Goal: Information Seeking & Learning: Understand process/instructions

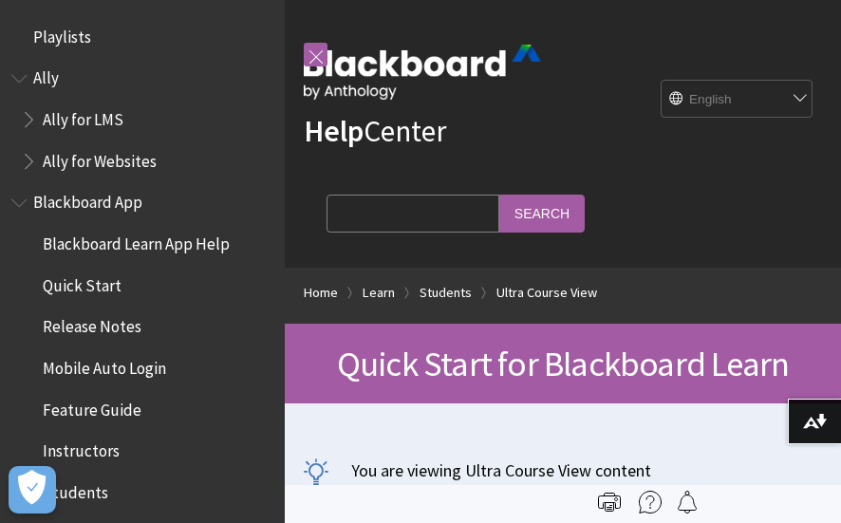
scroll to position [2600, 0]
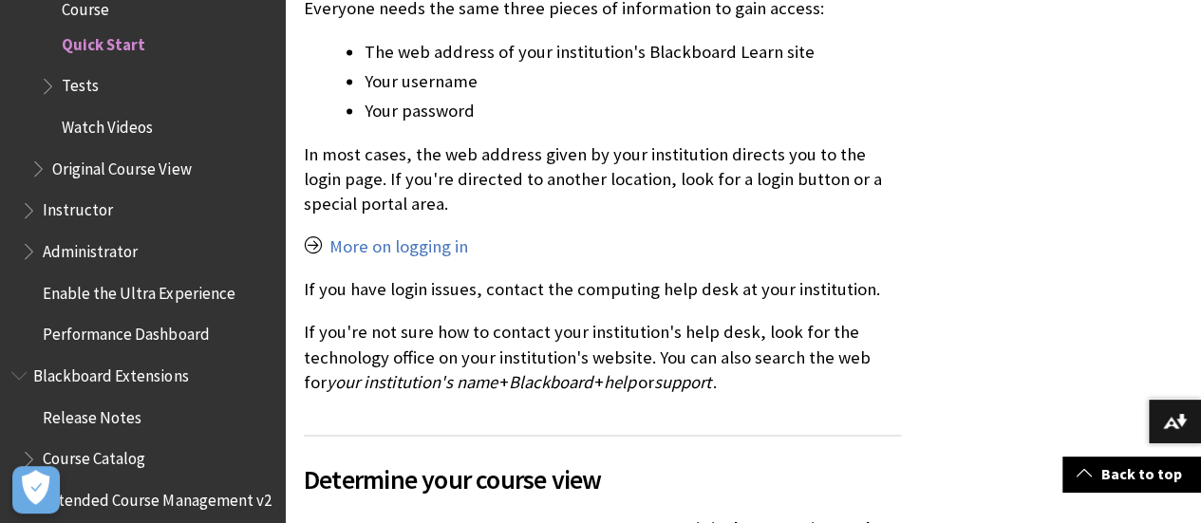
scroll to position [1451, 0]
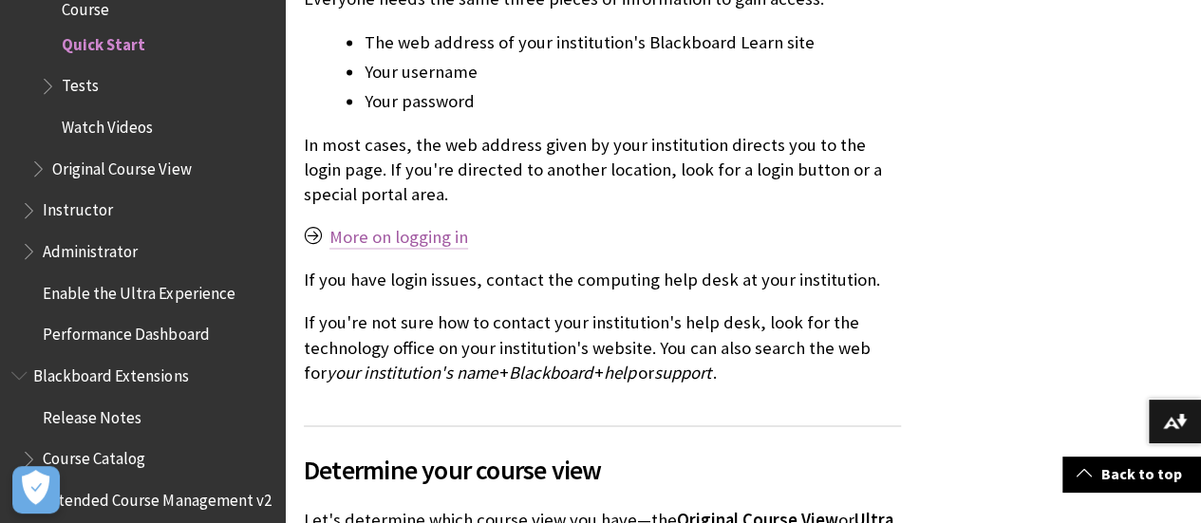
click at [412, 226] on link "More on logging in" at bounding box center [398, 237] width 139 height 23
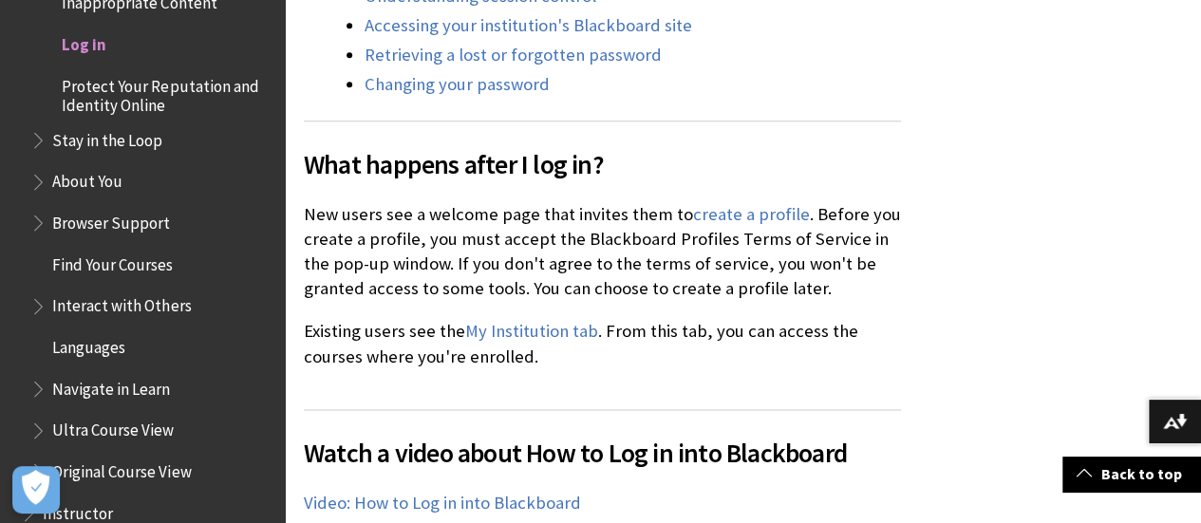
scroll to position [1144, 0]
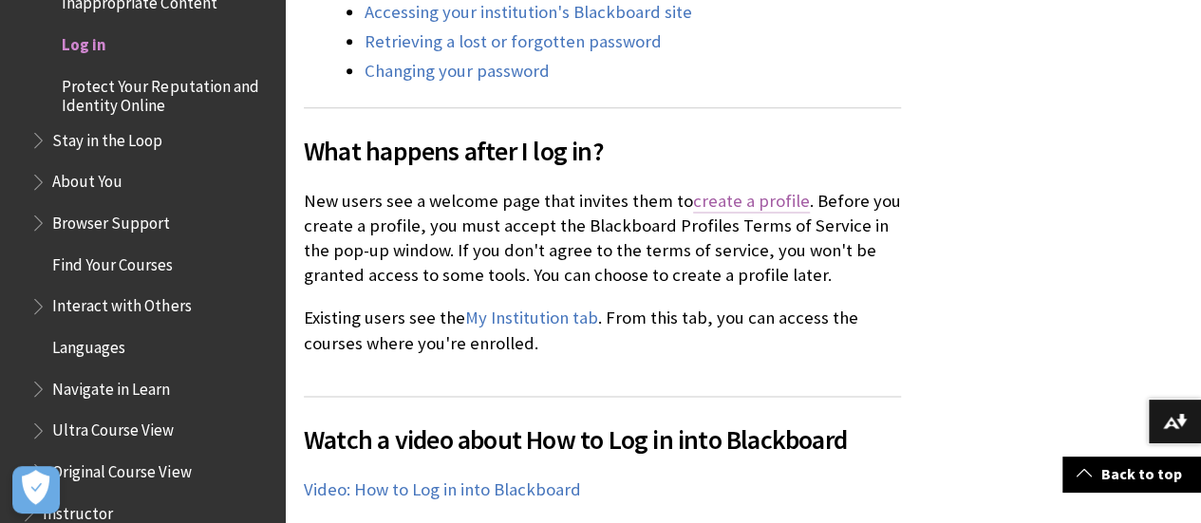
click at [744, 203] on link "create a profile" at bounding box center [751, 201] width 117 height 23
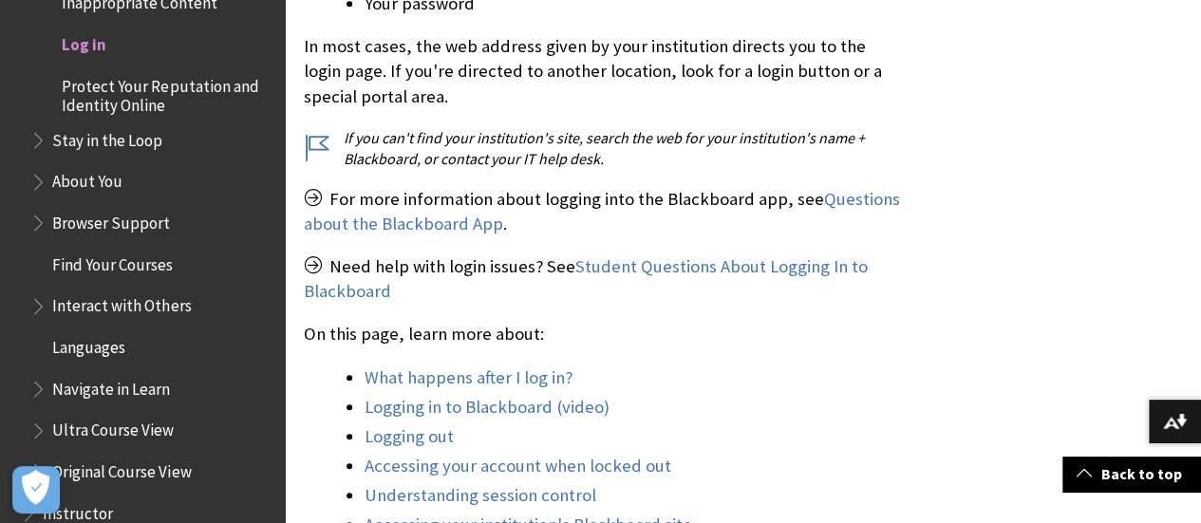
scroll to position [640, 0]
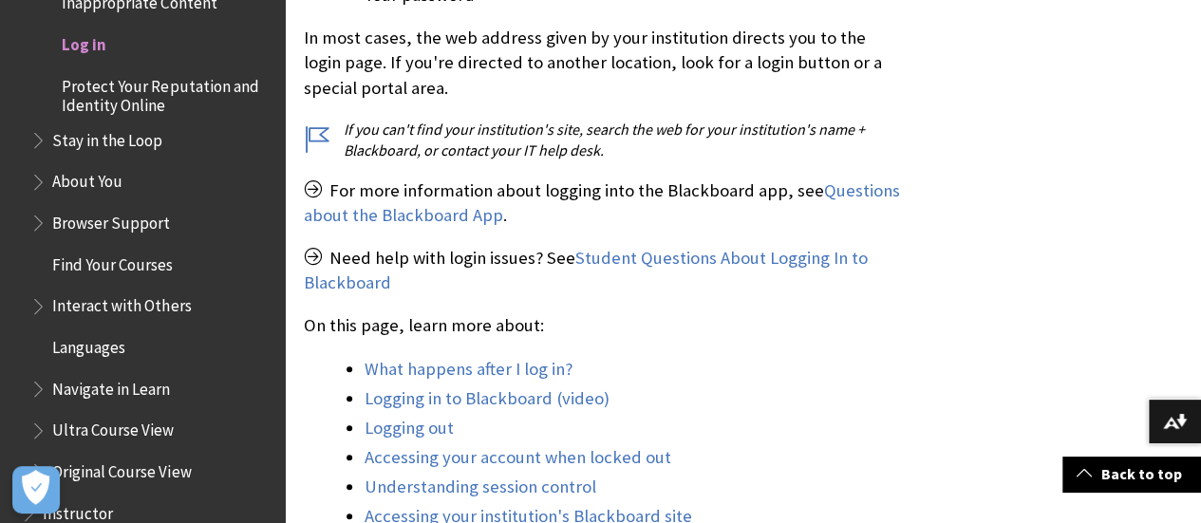
click at [600, 235] on div "You can log in to Blackboard on a web browser on your computer or mobile device…" at bounding box center [602, 336] width 597 height 1047
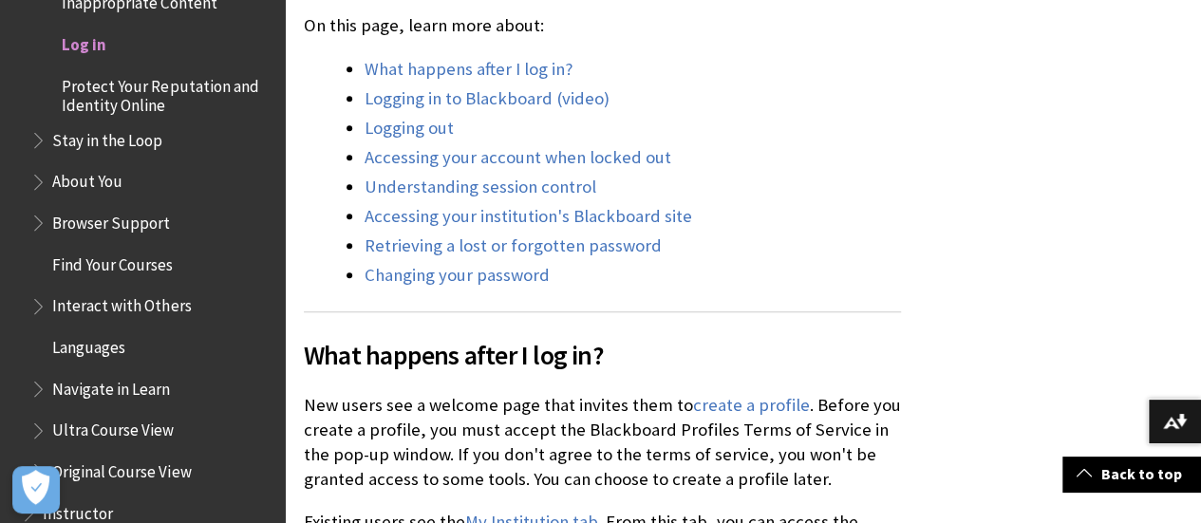
scroll to position [1130, 0]
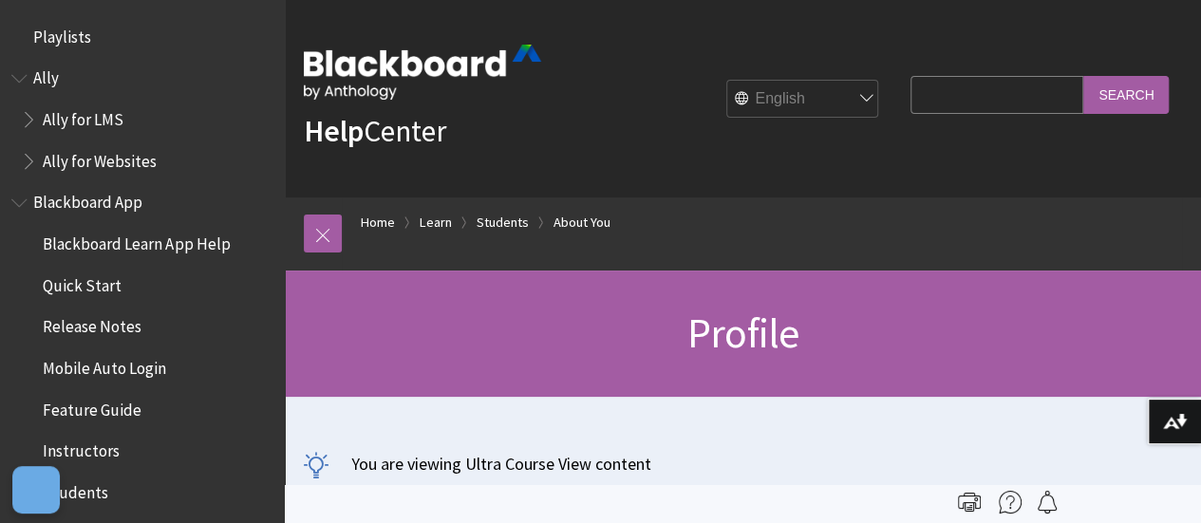
scroll to position [1994, 0]
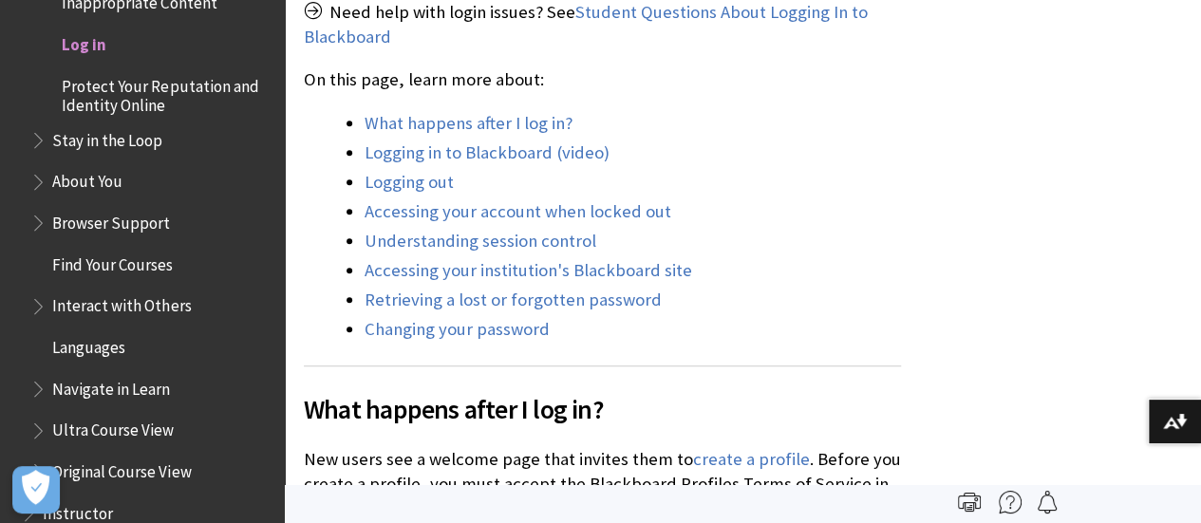
scroll to position [874, 0]
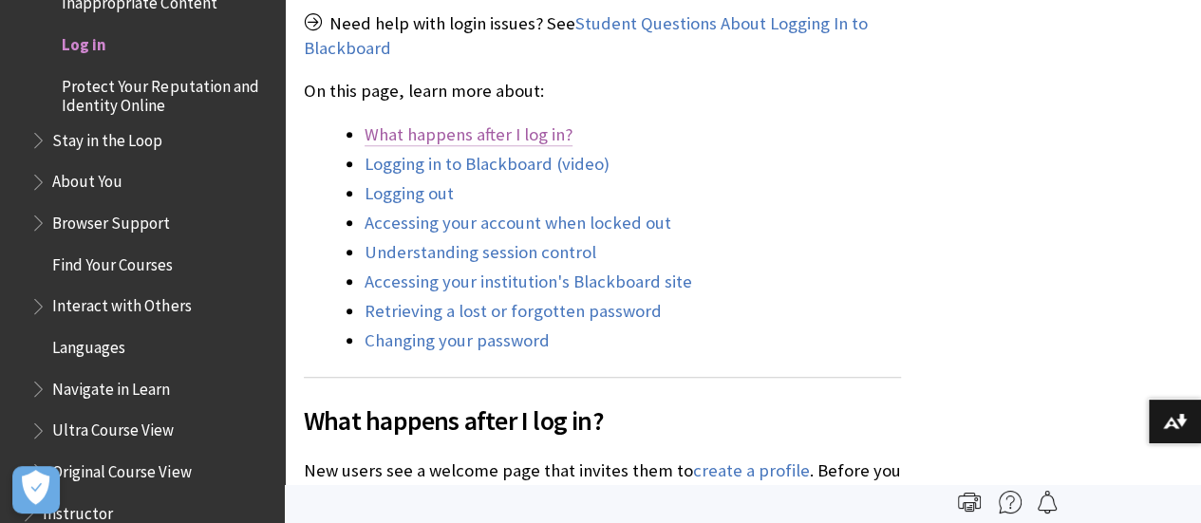
click at [503, 129] on link "What happens after I log in?" at bounding box center [469, 134] width 208 height 23
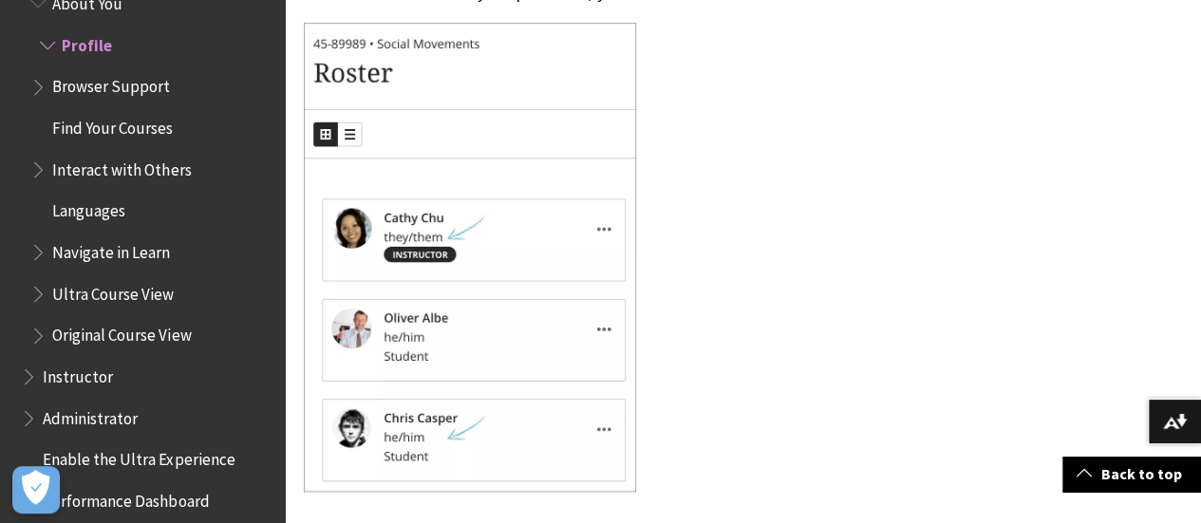
scroll to position [4375, 0]
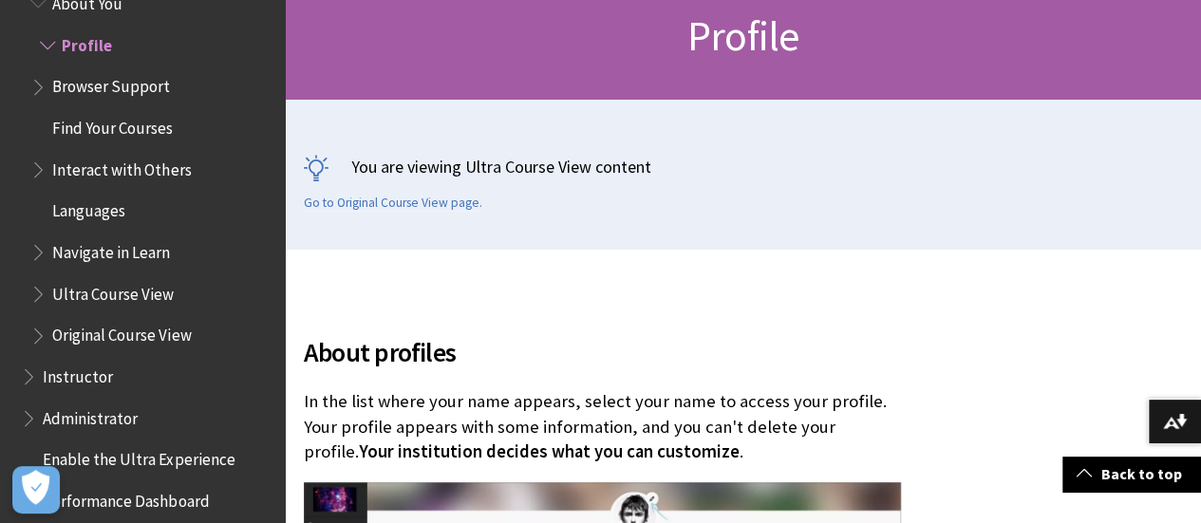
scroll to position [445, 0]
